Goal: Task Accomplishment & Management: Manage account settings

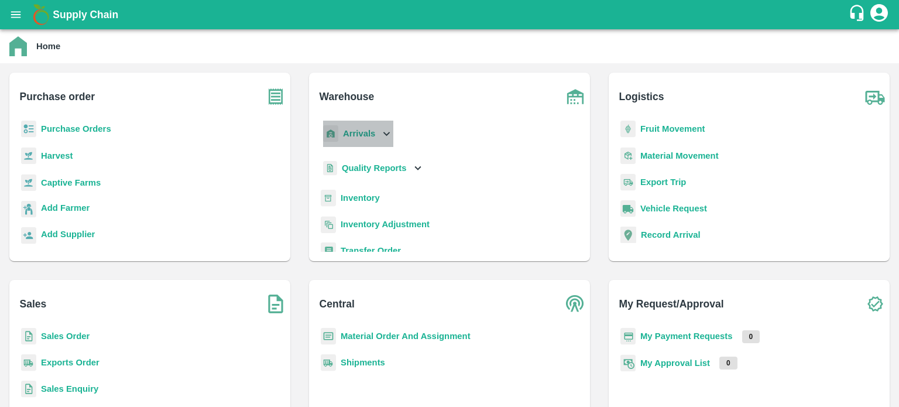
click at [383, 133] on icon at bounding box center [386, 134] width 6 height 4
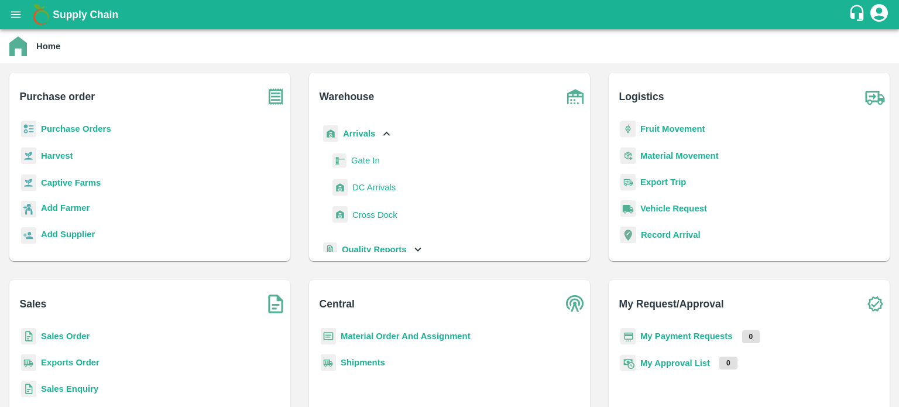
click at [382, 182] on span "DC Arrivals" at bounding box center [373, 187] width 43 height 13
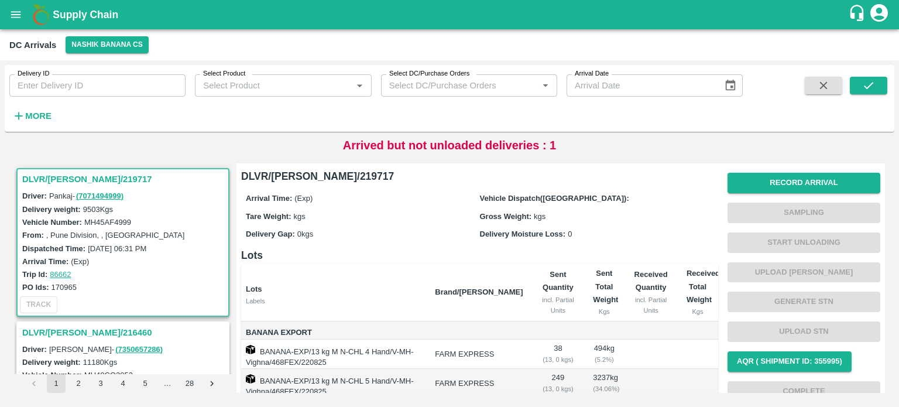
click at [104, 221] on label "MH45AF4999" at bounding box center [107, 222] width 47 height 9
copy label "MH45AF4999"
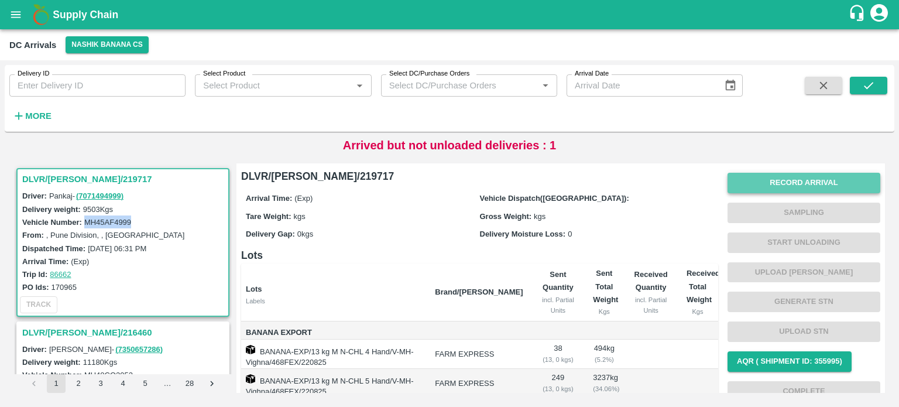
click at [777, 186] on button "Record Arrival" at bounding box center [804, 183] width 153 height 20
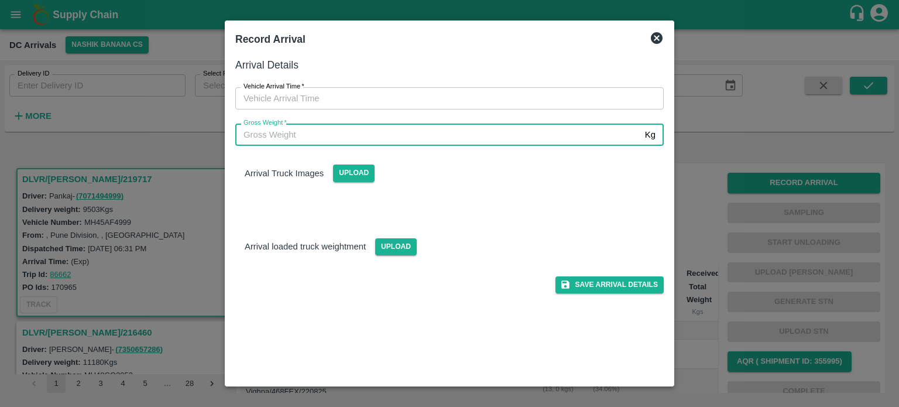
click at [421, 144] on input "Gross Weight   *" at bounding box center [437, 135] width 405 height 22
type input "16200"
click at [386, 250] on span "Upload" at bounding box center [396, 246] width 42 height 17
click at [0, 0] on input "Upload" at bounding box center [0, 0] width 0 height 0
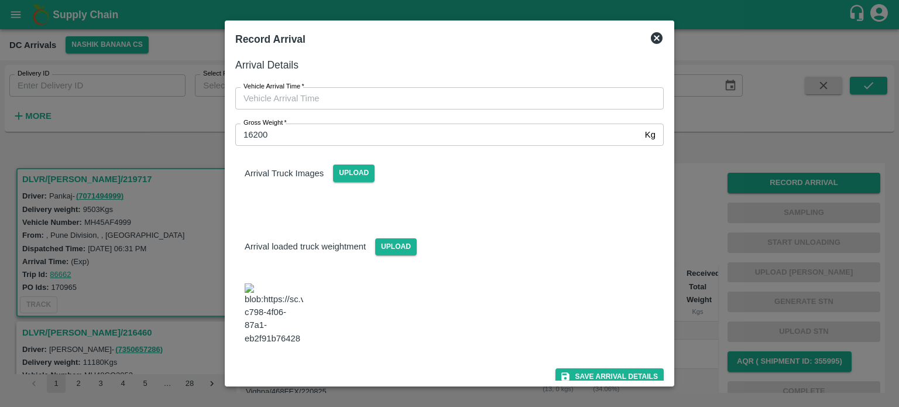
click at [308, 112] on div "Gross Weight   * 16200 Kg Gross Weight" at bounding box center [442, 127] width 443 height 36
type input "DD/MM/YYYY hh:mm aa"
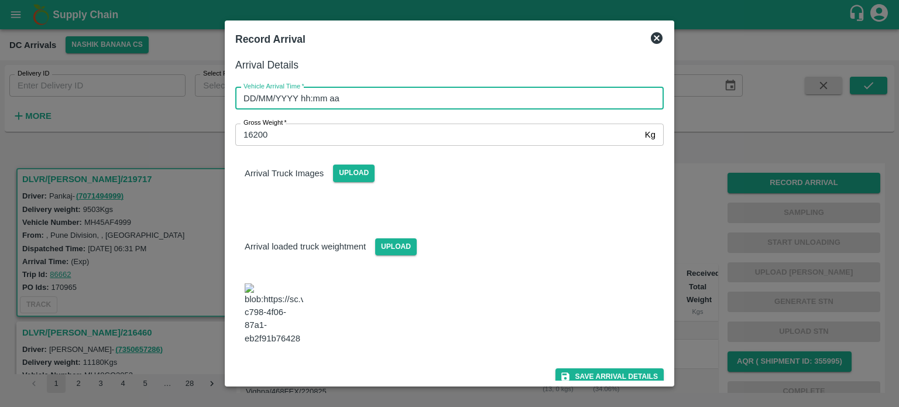
click at [308, 98] on input "DD/MM/YYYY hh:mm aa" at bounding box center [445, 98] width 420 height 22
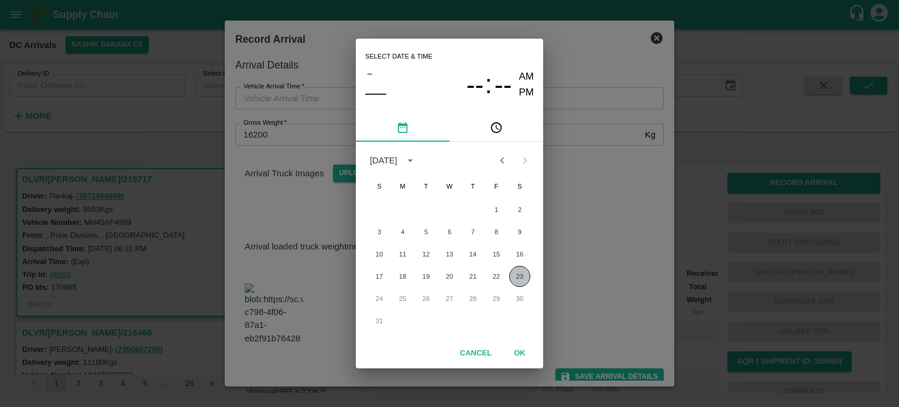
click at [523, 274] on button "23" at bounding box center [519, 276] width 21 height 21
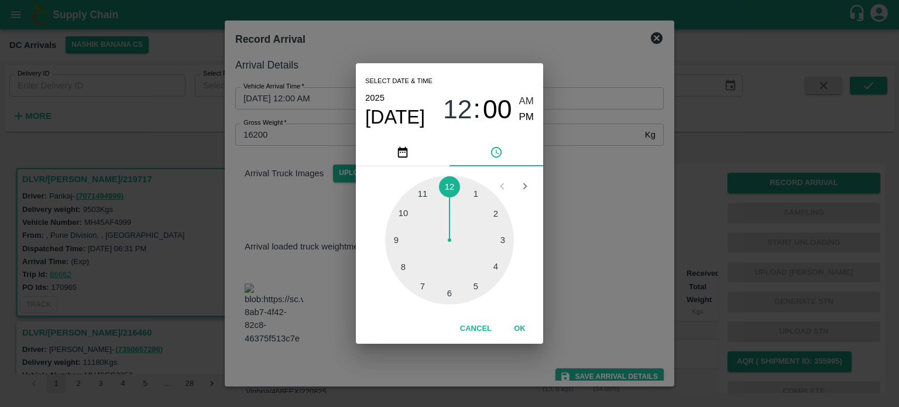
click at [400, 268] on div at bounding box center [449, 240] width 129 height 129
type input "23/08/2025 08:00 AM"
click at [607, 202] on div "Select date & time 2025 Aug 23 08 : 00 AM PM 05 10 15 20 25 30 35 40 45 50 55 0…" at bounding box center [449, 203] width 899 height 407
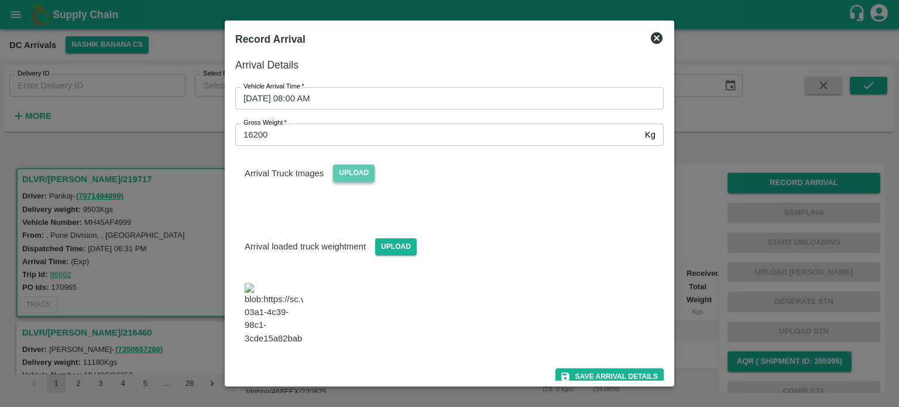
click at [351, 178] on span "Upload" at bounding box center [354, 172] width 42 height 17
click at [0, 0] on input "Upload" at bounding box center [0, 0] width 0 height 0
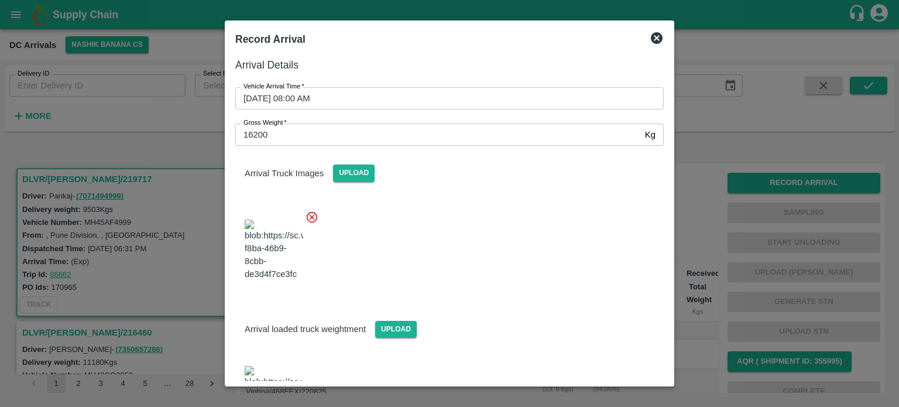
scroll to position [46, 0]
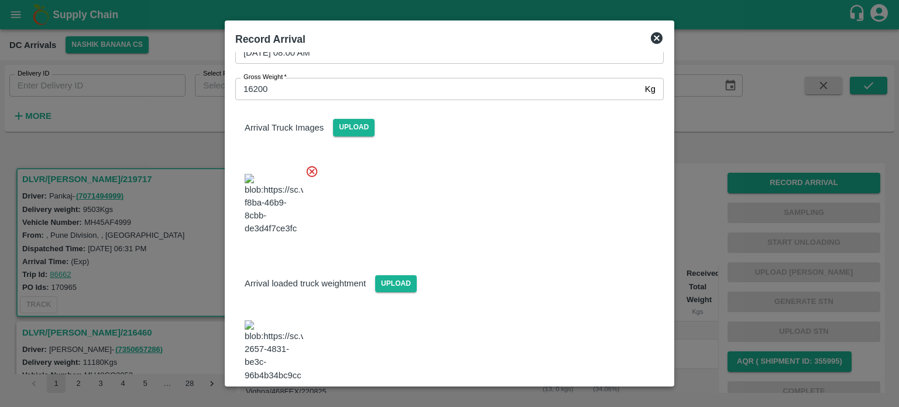
click at [601, 405] on button "Save Arrival Details" at bounding box center [610, 413] width 108 height 17
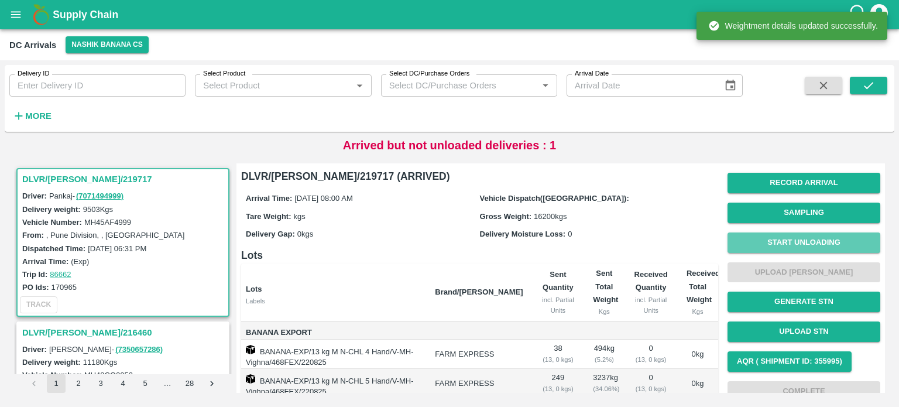
click at [777, 241] on button "Start Unloading" at bounding box center [804, 242] width 153 height 20
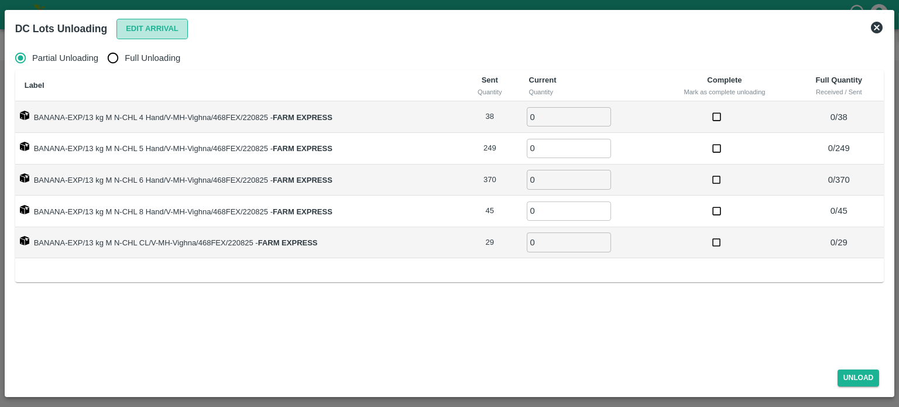
click at [145, 28] on button "Edit Arrival" at bounding box center [151, 29] width 71 height 20
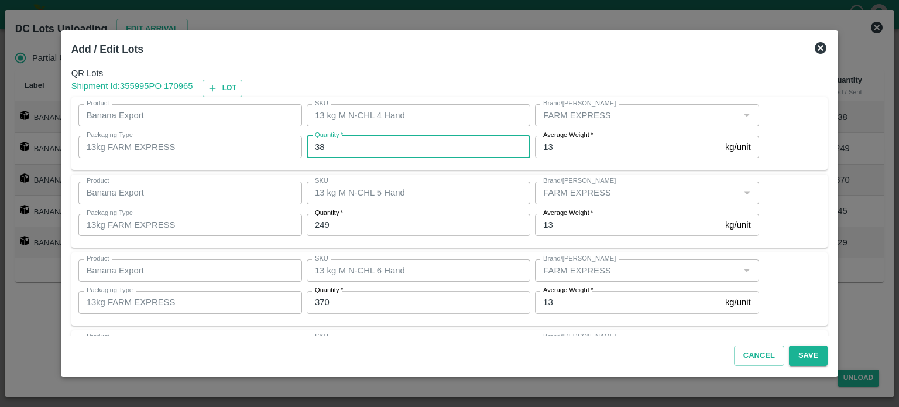
click at [321, 148] on input "38" at bounding box center [419, 147] width 224 height 22
type input "34"
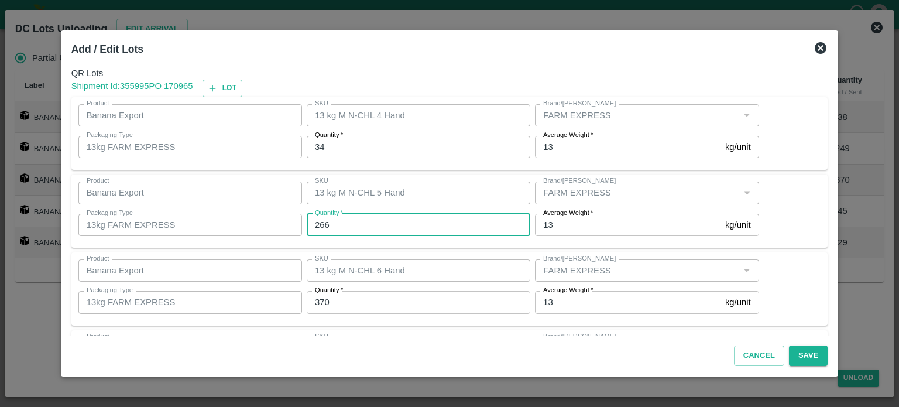
type input "266"
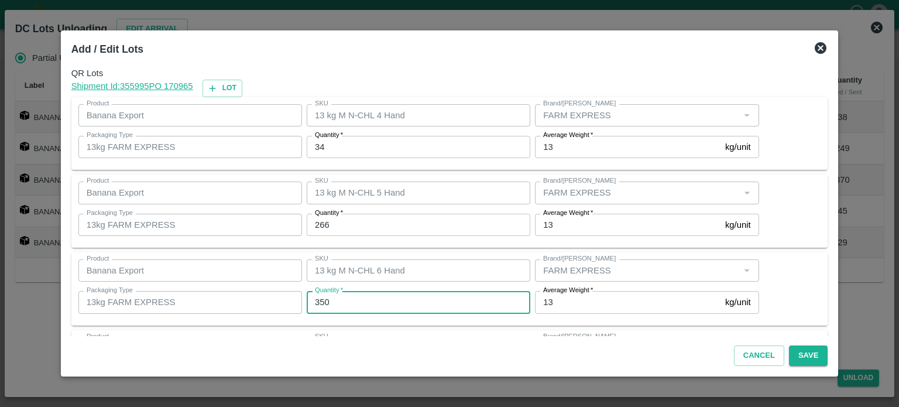
type input "350"
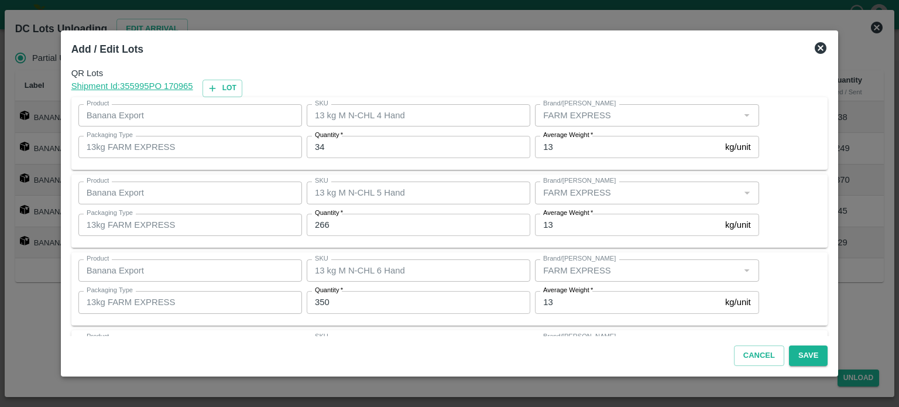
scroll to position [153, 0]
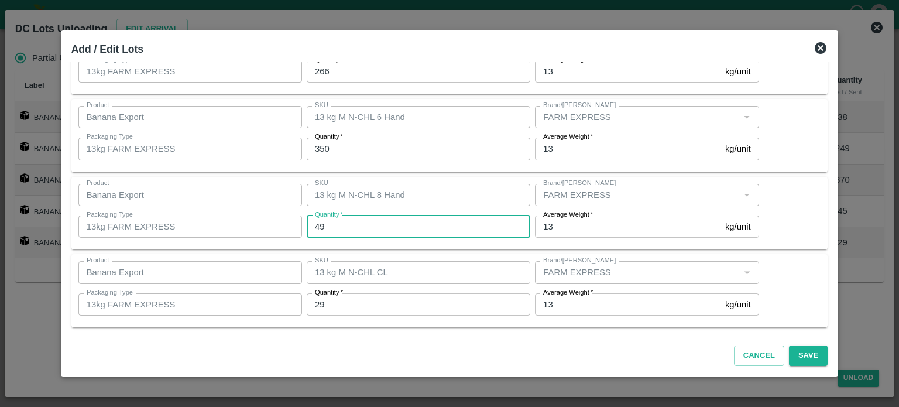
type input "49"
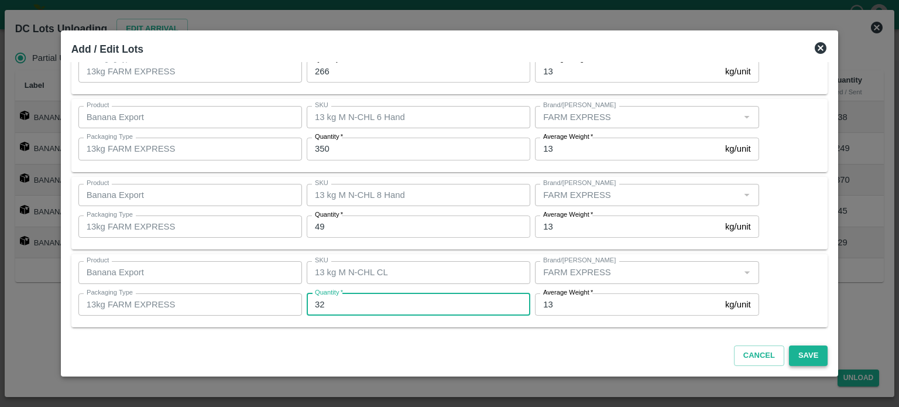
type input "32"
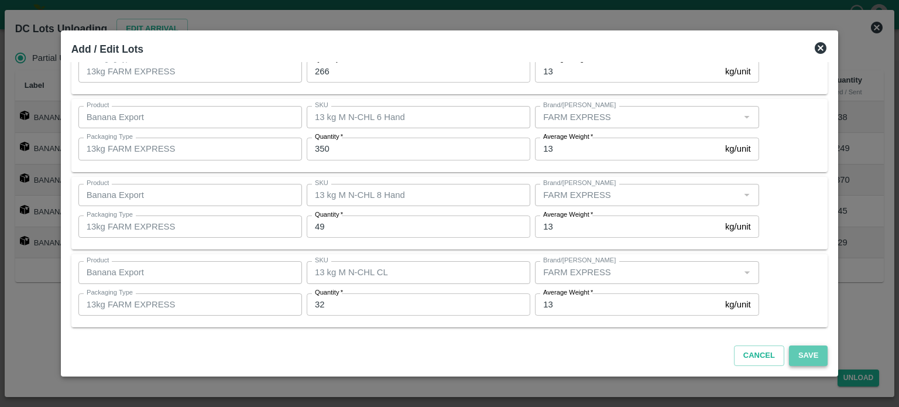
click at [789, 352] on button "Save" at bounding box center [808, 355] width 39 height 20
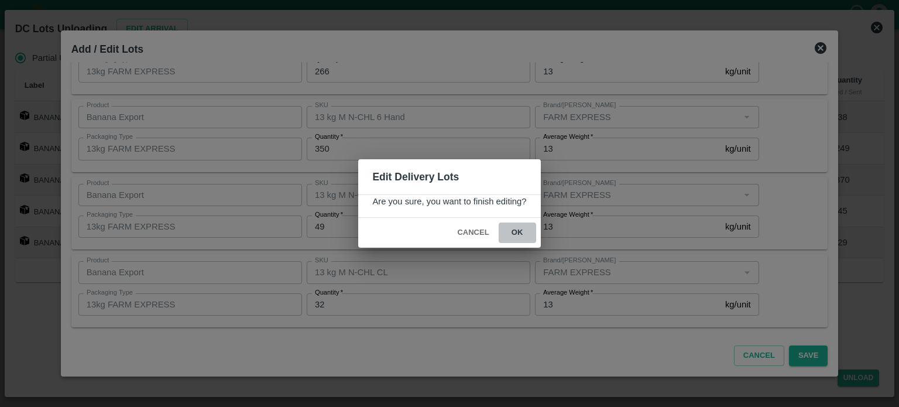
click at [519, 231] on button "ok" at bounding box center [517, 232] width 37 height 20
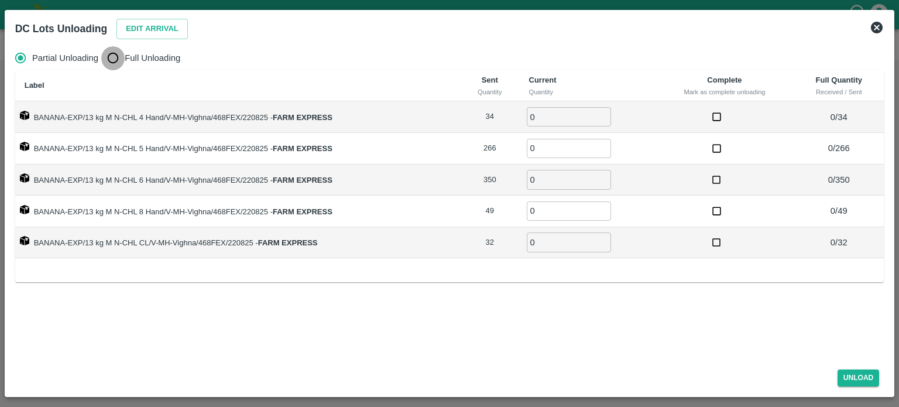
click at [112, 52] on input "Full Unloading" at bounding box center [112, 57] width 23 height 23
radio input "true"
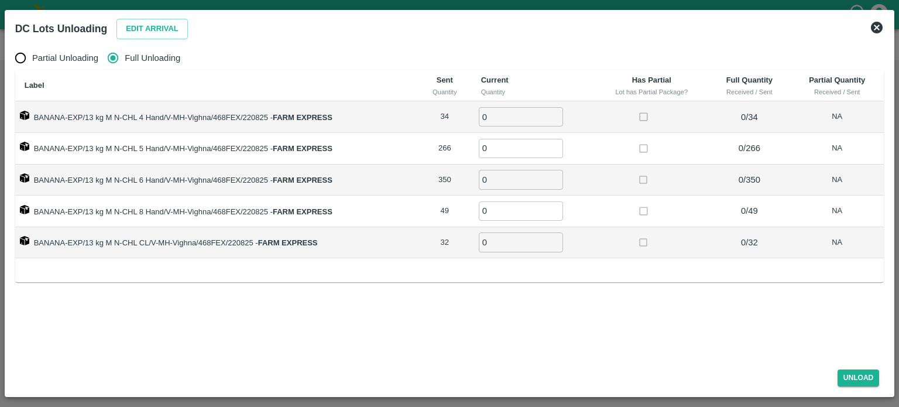
click at [501, 116] on input "0" at bounding box center [521, 116] width 84 height 19
type input "34"
type input "266"
type input "350"
type input "49"
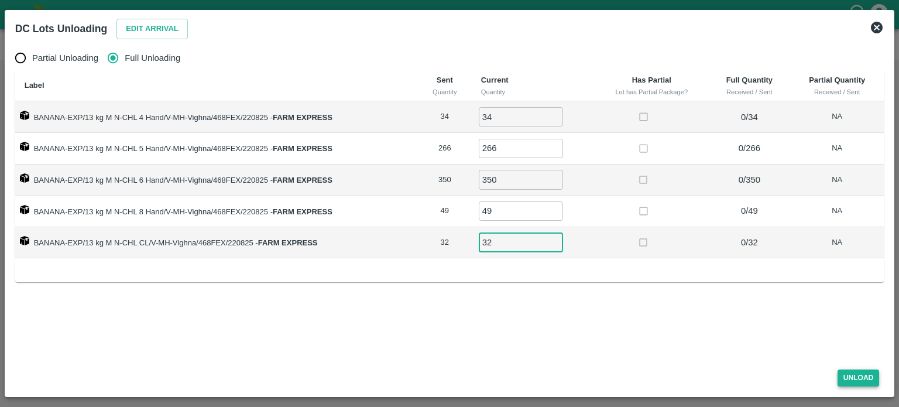
type input "32"
click at [860, 376] on button "Unload" at bounding box center [859, 377] width 42 height 17
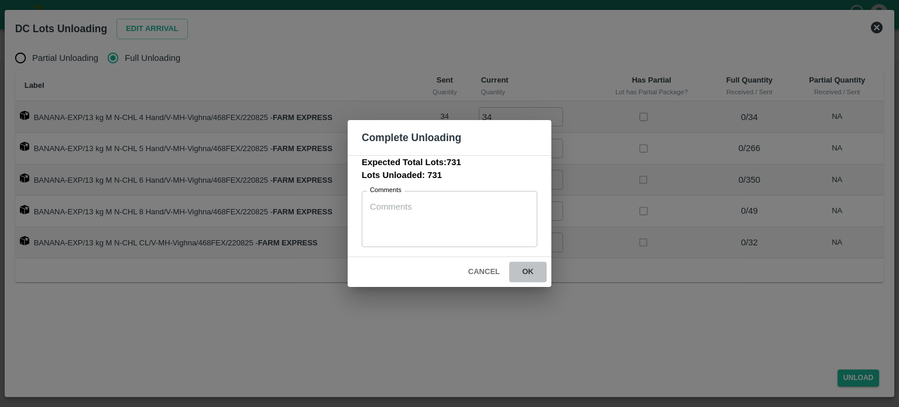
click at [530, 270] on button "ok" at bounding box center [527, 272] width 37 height 20
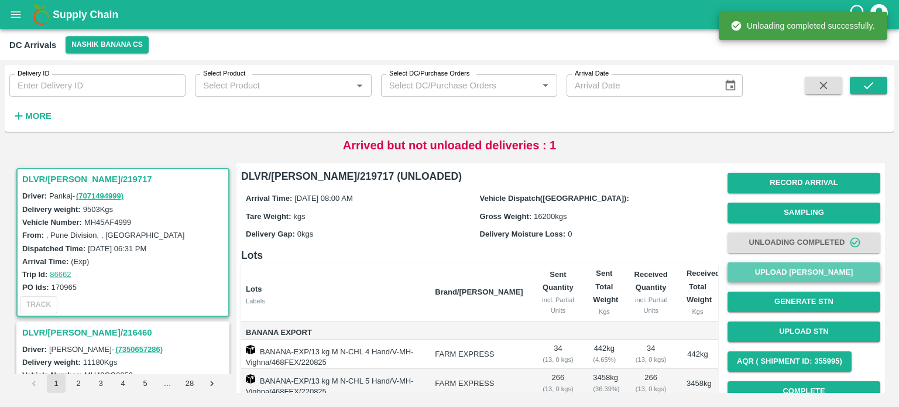
click at [817, 270] on button "Upload Tare Weight" at bounding box center [804, 272] width 153 height 20
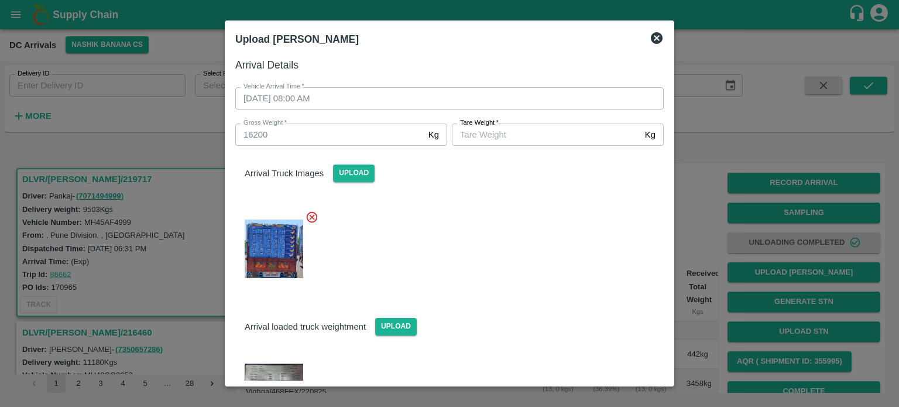
click at [286, 374] on img at bounding box center [274, 373] width 59 height 18
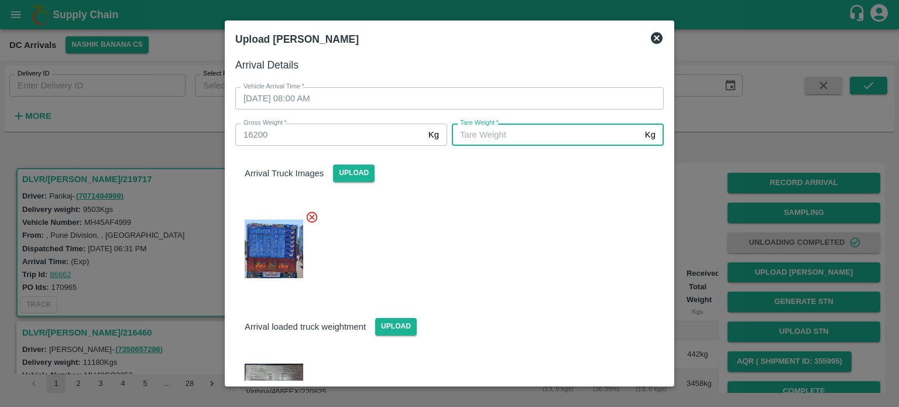
click at [505, 131] on input "Tare Weight   *" at bounding box center [546, 135] width 188 height 22
type input "5960"
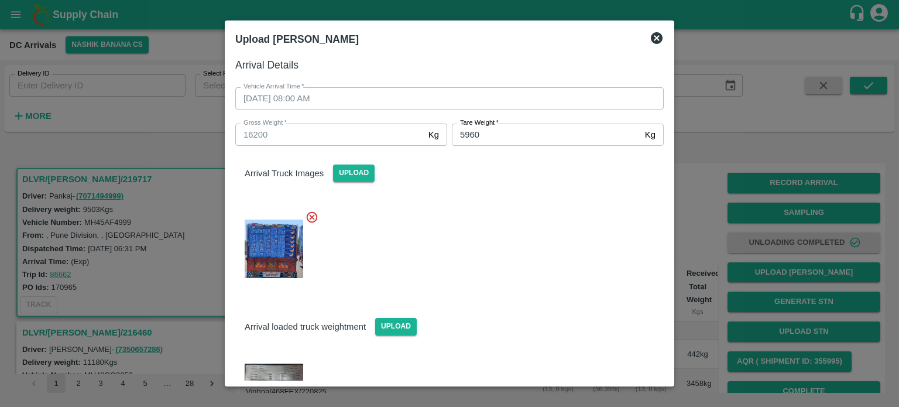
click at [543, 261] on div at bounding box center [445, 246] width 438 height 90
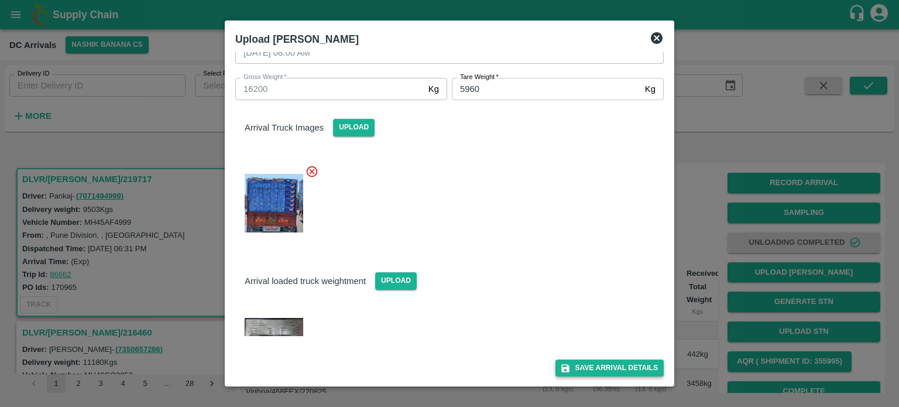
click at [599, 366] on button "Save Arrival Details" at bounding box center [610, 367] width 108 height 17
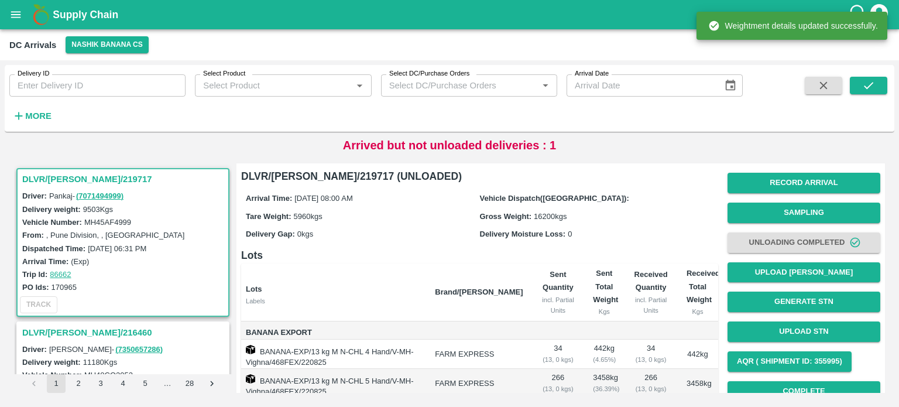
scroll to position [91, 0]
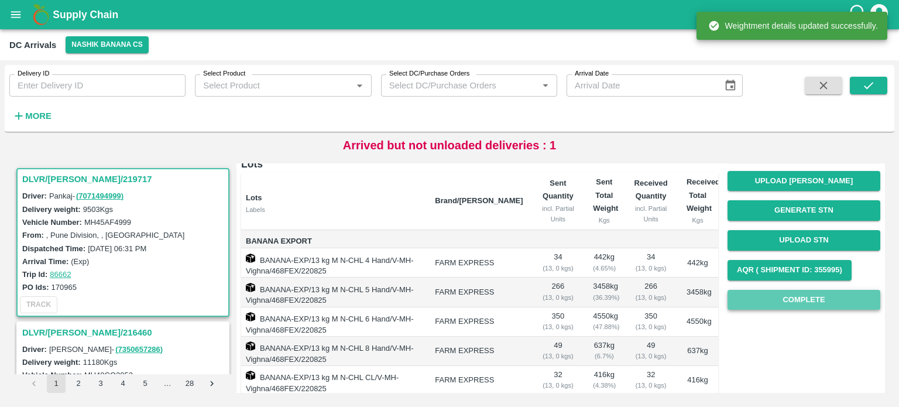
click at [801, 304] on button "Complete" at bounding box center [804, 300] width 153 height 20
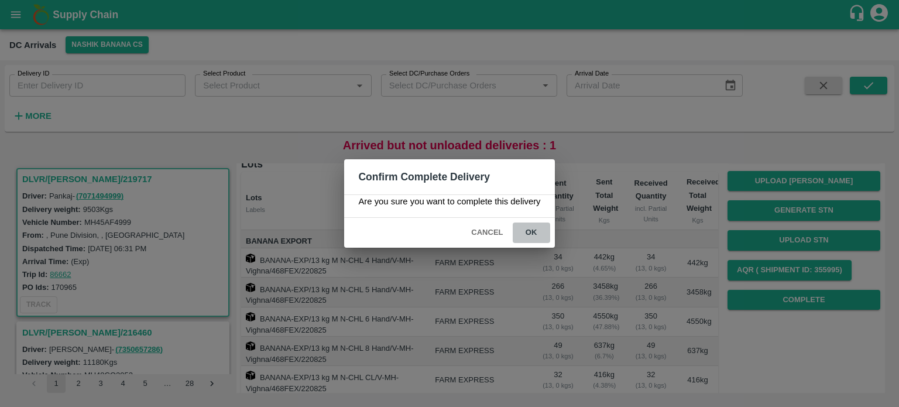
click at [531, 232] on button "ok" at bounding box center [531, 232] width 37 height 20
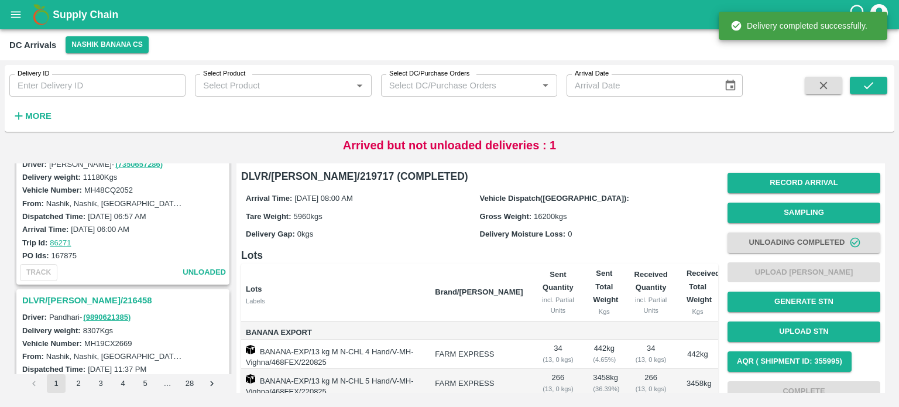
scroll to position [0, 0]
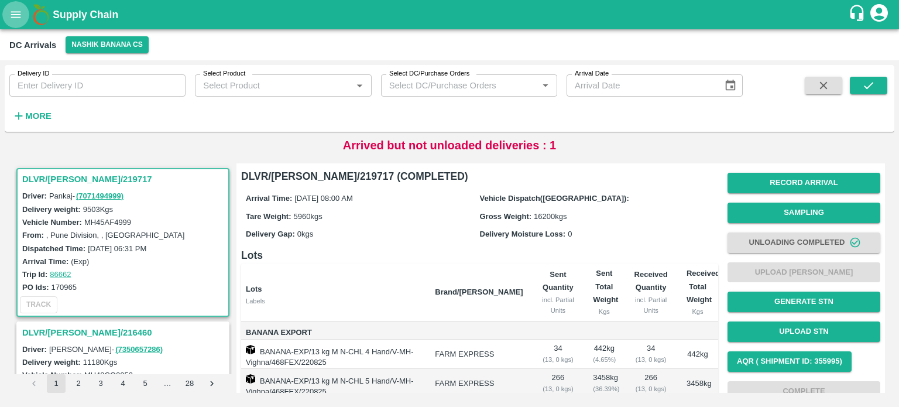
click at [14, 17] on icon "open drawer" at bounding box center [16, 14] width 10 height 6
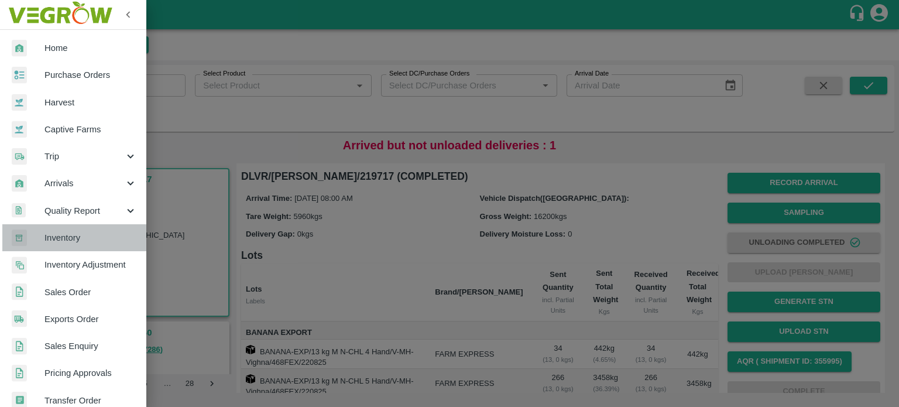
click at [83, 233] on span "Inventory" at bounding box center [90, 237] width 92 height 13
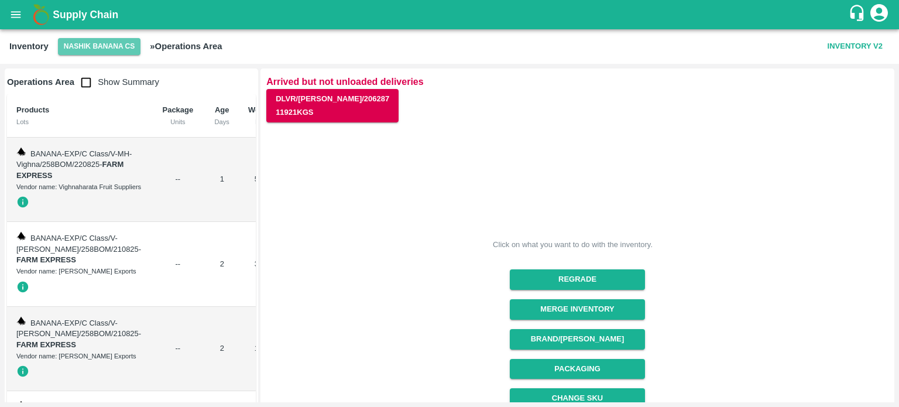
click at [96, 51] on button "Nashik Banana CS" at bounding box center [99, 46] width 83 height 17
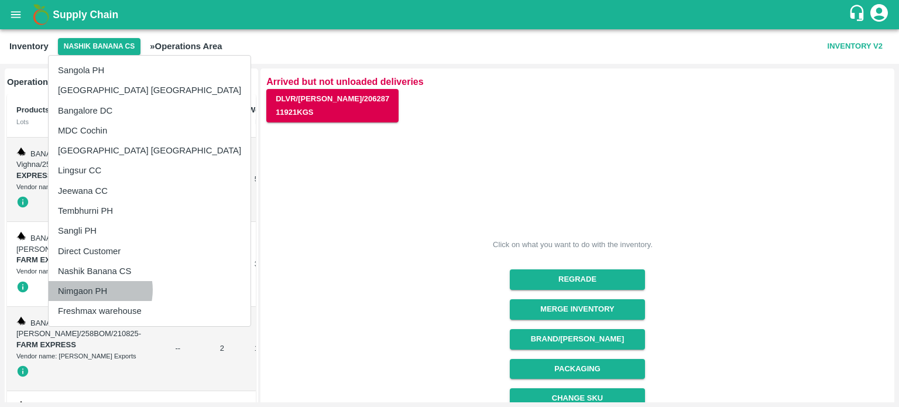
click at [91, 290] on li "Nimgaon PH" at bounding box center [150, 291] width 202 height 20
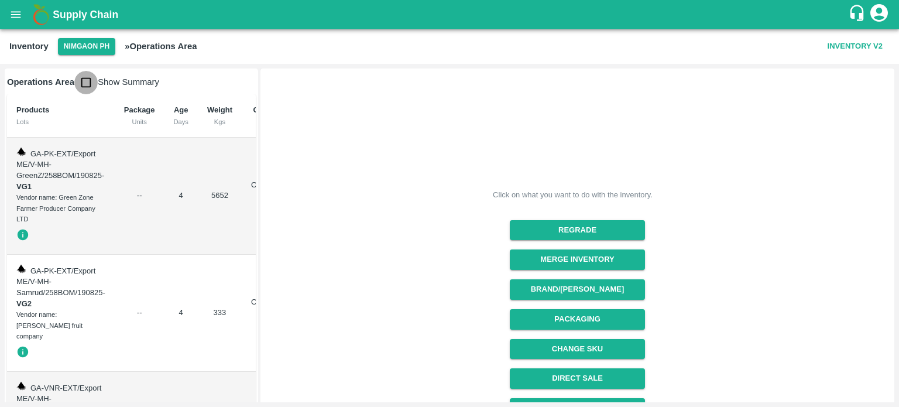
click at [87, 83] on input "checkbox" at bounding box center [85, 82] width 23 height 23
checkbox input "true"
